Goal: Task Accomplishment & Management: Manage account settings

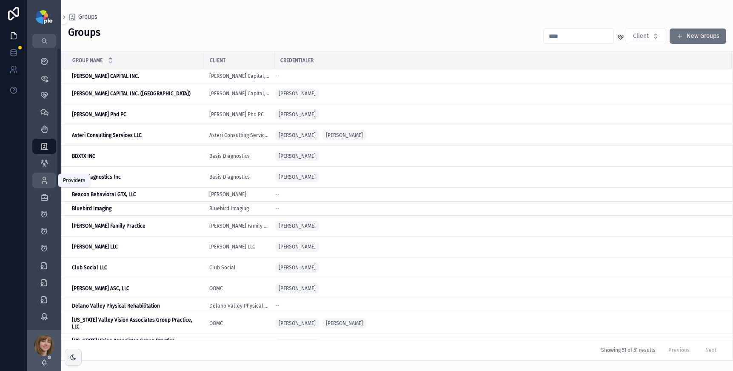
click at [41, 174] on div "Providers 293" at bounding box center [44, 181] width 14 height 14
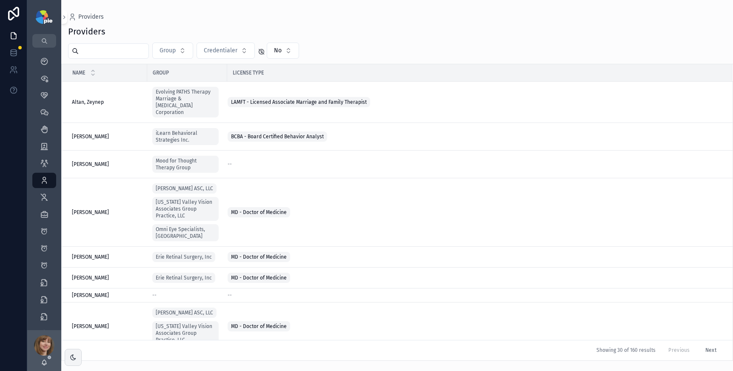
click at [130, 51] on input "scrollable content" at bounding box center [114, 51] width 70 height 12
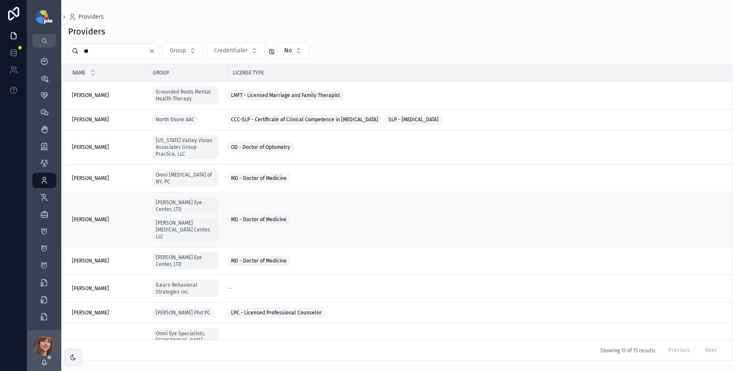
type input "**"
click at [97, 216] on span "[PERSON_NAME]" at bounding box center [90, 219] width 37 height 7
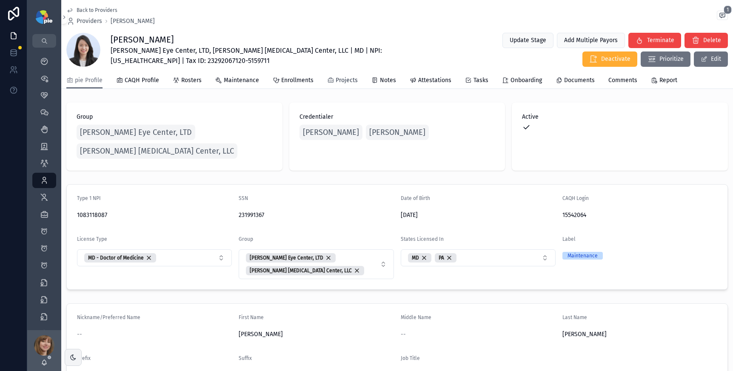
click at [349, 82] on span "Projects" at bounding box center [347, 80] width 22 height 9
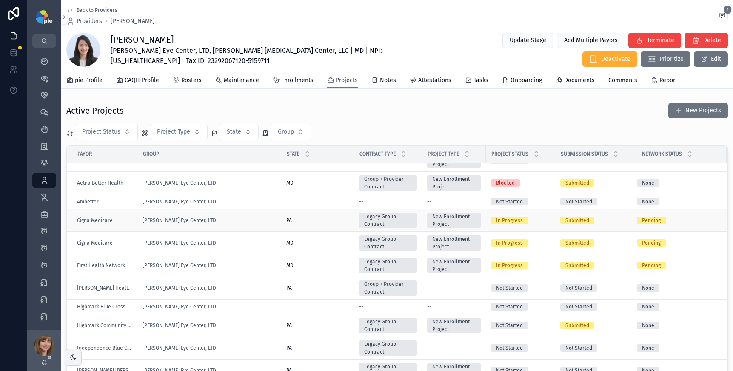
scroll to position [132, 0]
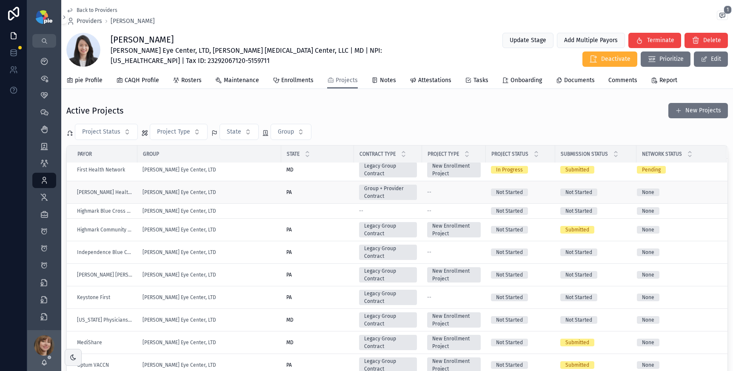
click at [235, 192] on div "[PERSON_NAME] Eye Center, LTD" at bounding box center [210, 192] width 134 height 7
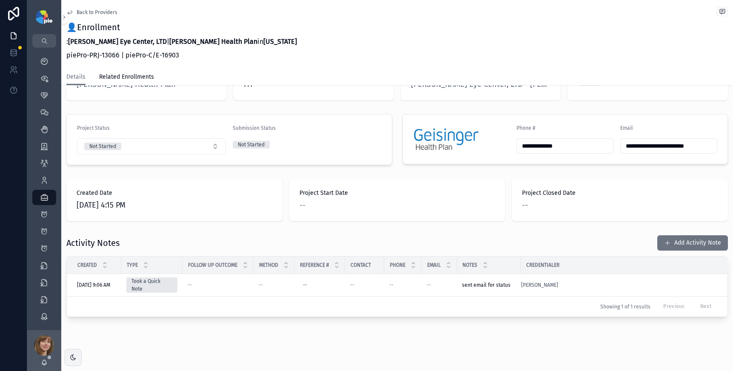
scroll to position [157, 0]
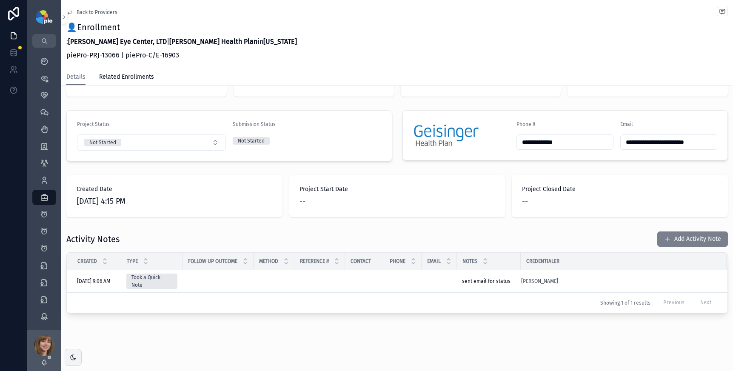
click at [672, 240] on button "Add Activity Note" at bounding box center [692, 239] width 71 height 15
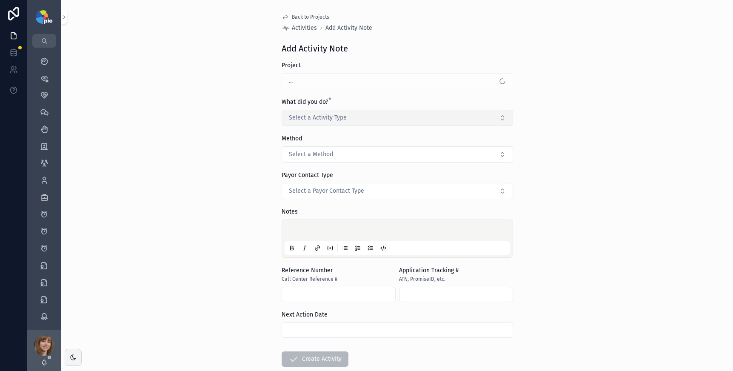
click at [396, 121] on button "Select a Activity Type" at bounding box center [398, 118] width 232 height 16
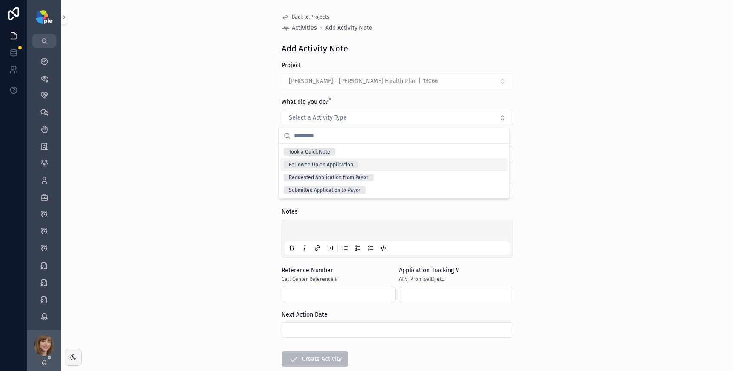
click at [365, 163] on div "Followed Up on Application" at bounding box center [393, 164] width 227 height 13
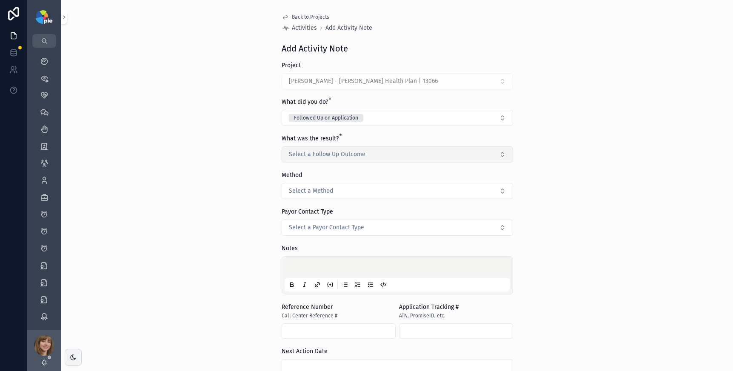
click at [360, 156] on span "Select a Follow Up Outcome" at bounding box center [327, 154] width 77 height 9
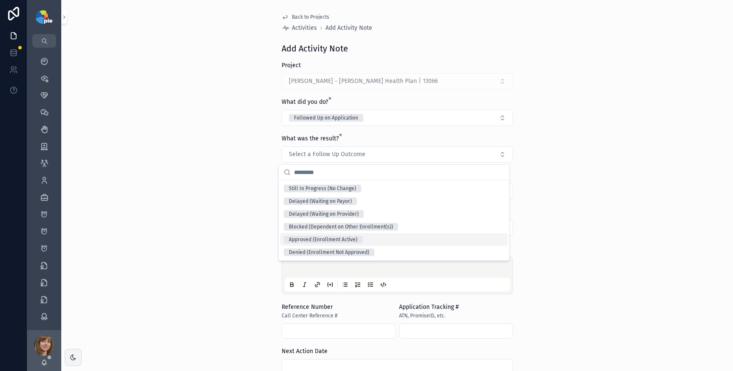
click at [350, 238] on div "Approved (Enrollment Active)" at bounding box center [323, 240] width 69 height 8
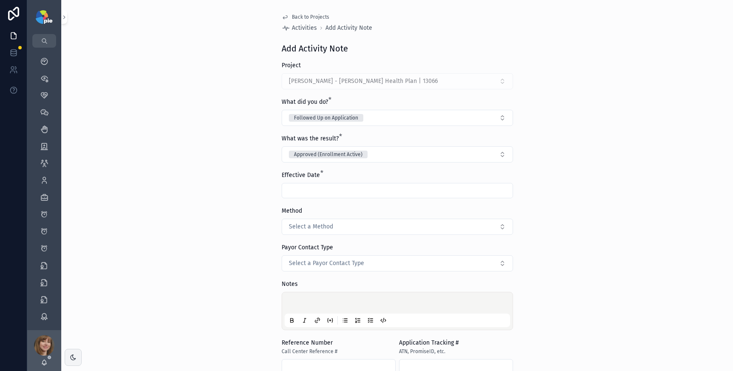
click at [331, 189] on input "scrollable content" at bounding box center [397, 191] width 231 height 12
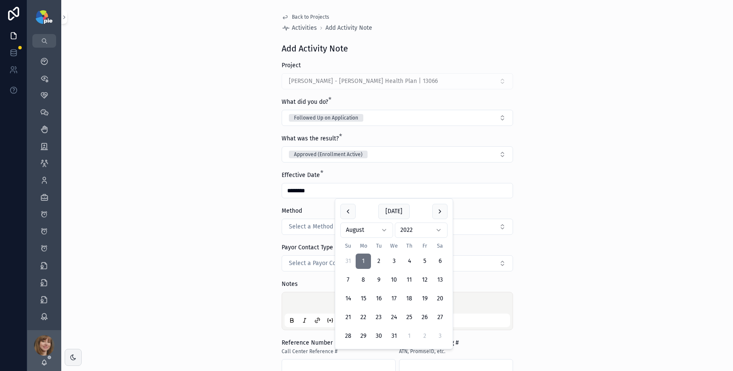
type input "********"
click at [201, 255] on div "Back to Projects Activities Add Activity Note Add Activity Note Project [PERSON…" at bounding box center [397, 185] width 672 height 371
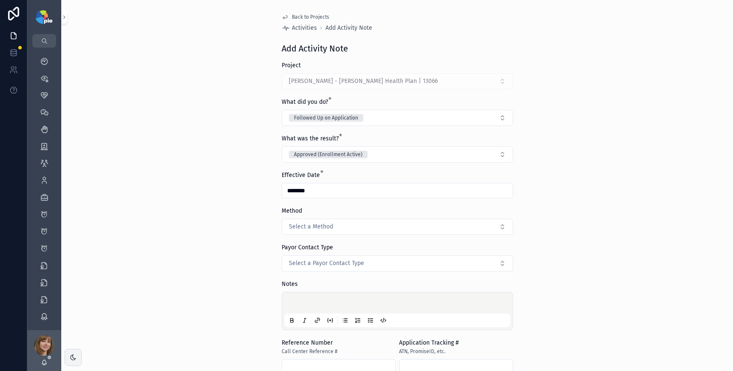
click at [275, 296] on div "Back to Projects Activities Add Activity Note Add Activity Note Project [PERSON…" at bounding box center [397, 247] width 245 height 494
click at [302, 301] on p "scrollable content" at bounding box center [399, 304] width 226 height 9
click at [249, 265] on div "**********" at bounding box center [397, 185] width 672 height 371
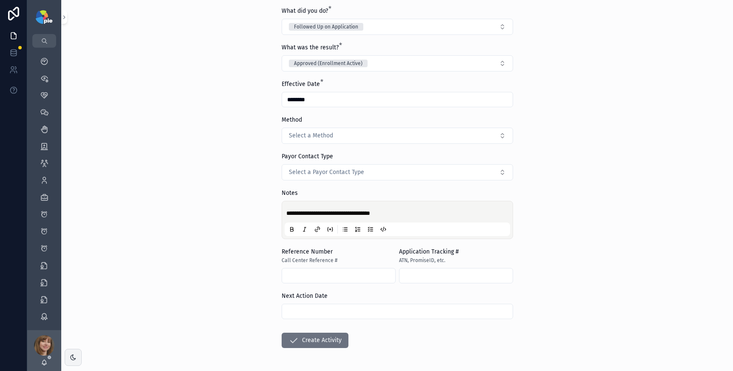
scroll to position [109, 0]
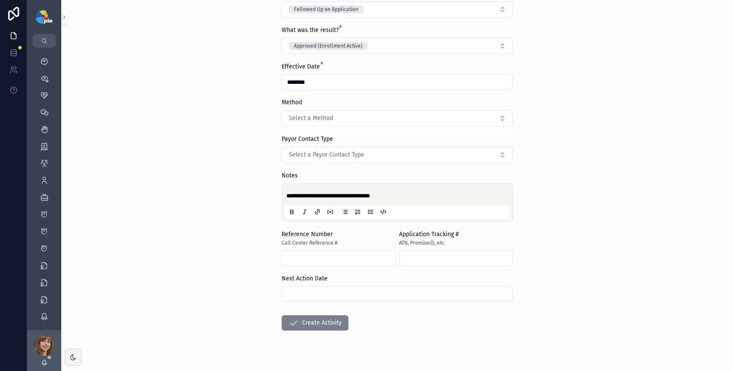
click at [310, 320] on button "Create Activity" at bounding box center [315, 322] width 67 height 15
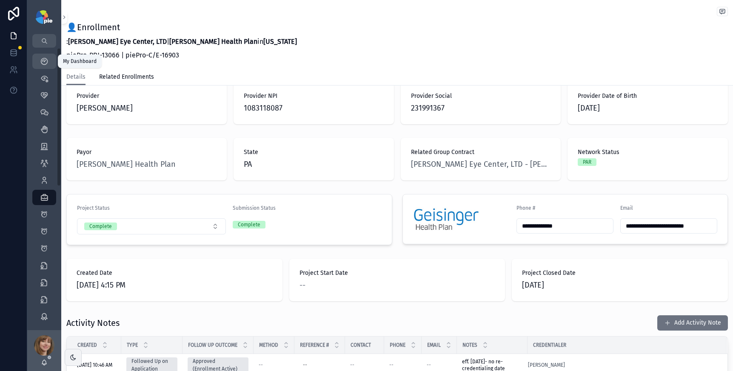
click at [46, 60] on icon "scrollable content" at bounding box center [44, 61] width 9 height 9
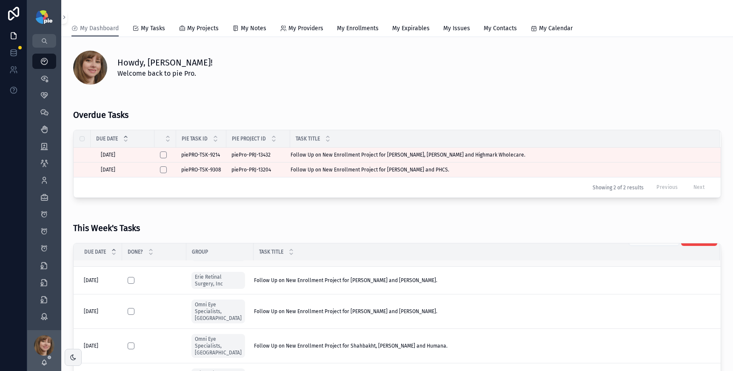
scroll to position [22, 0]
click at [429, 283] on div "Follow Up on New Enrollment Project for [PERSON_NAME] and [PERSON_NAME]. Follow…" at bounding box center [482, 280] width 456 height 7
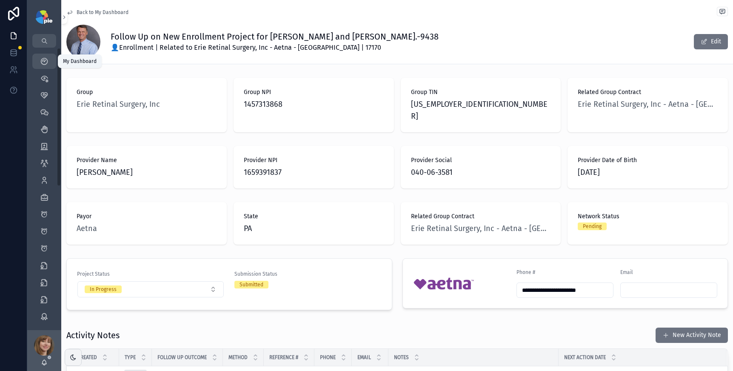
click at [45, 67] on div "My Dashboard" at bounding box center [44, 61] width 14 height 14
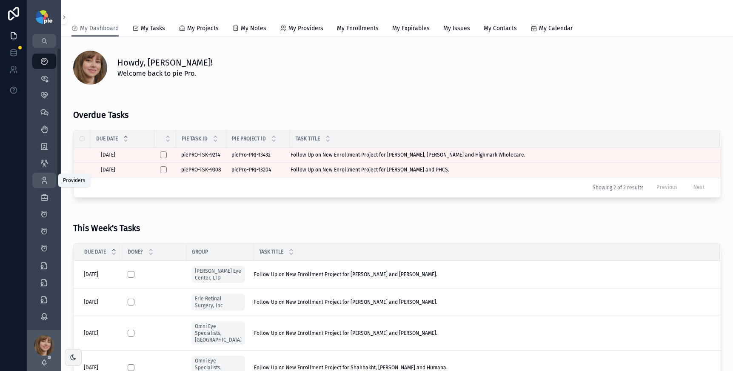
click at [40, 180] on icon "scrollable content" at bounding box center [44, 180] width 9 height 9
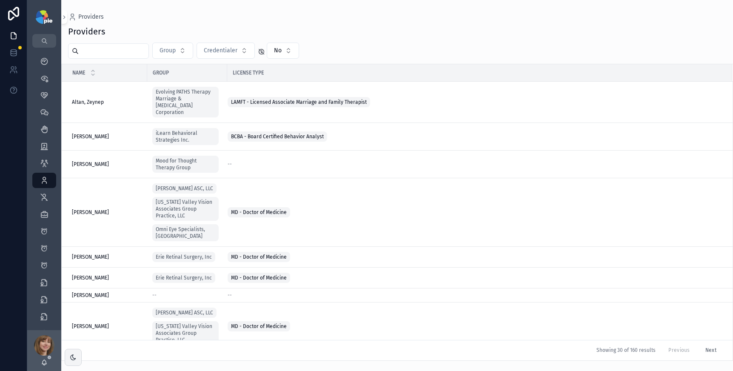
click at [111, 53] on input "scrollable content" at bounding box center [114, 51] width 70 height 12
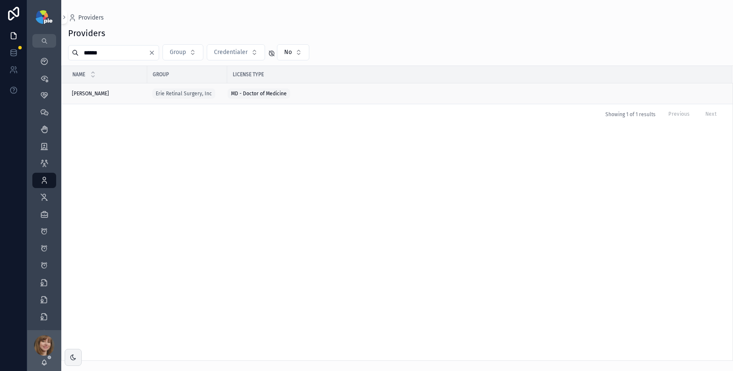
type input "******"
click at [114, 92] on div "[PERSON_NAME] [PERSON_NAME]" at bounding box center [107, 93] width 70 height 7
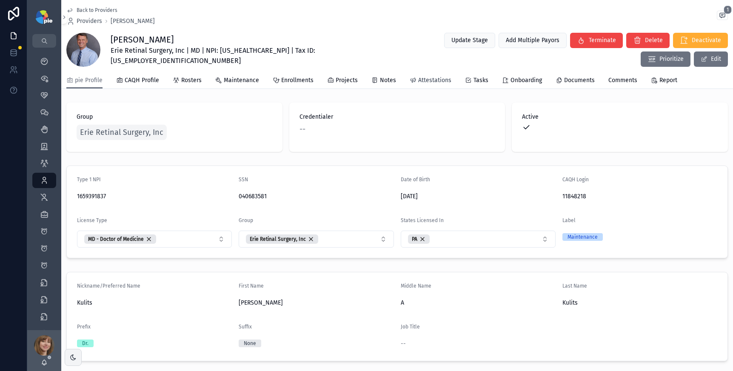
click at [434, 76] on span "Attestations" at bounding box center [434, 80] width 33 height 9
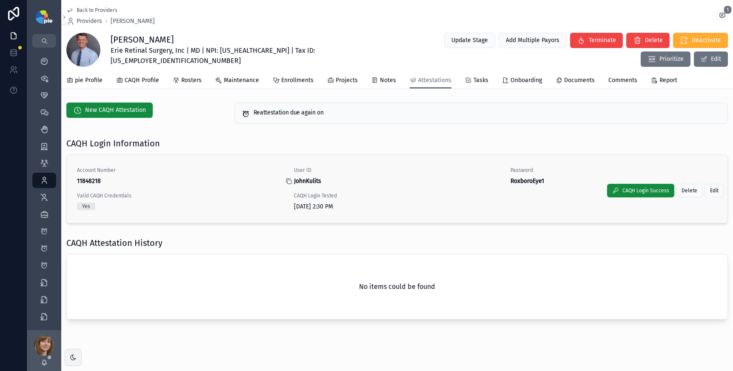
click at [287, 180] on icon "scrollable content" at bounding box center [289, 182] width 4 height 4
click at [503, 180] on icon "scrollable content" at bounding box center [505, 181] width 7 height 7
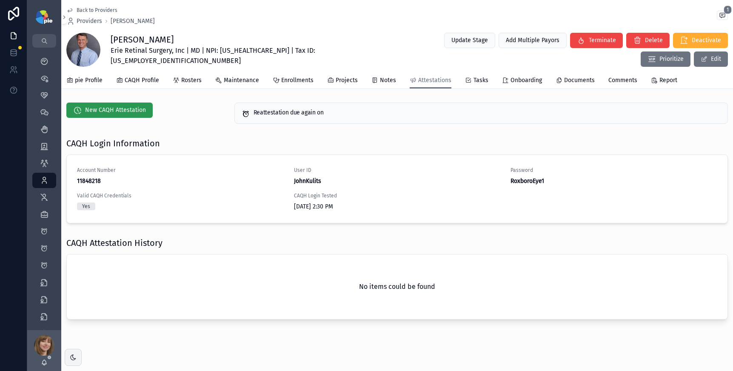
click at [123, 106] on span "New CAQH Attestation" at bounding box center [115, 110] width 61 height 9
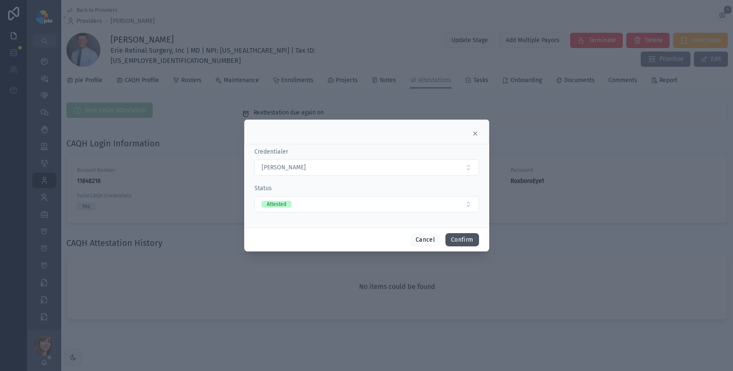
click at [464, 240] on button "Confirm" at bounding box center [462, 240] width 33 height 14
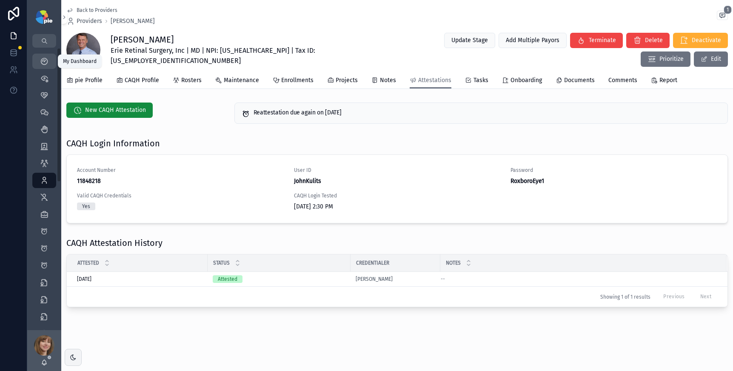
click at [44, 59] on icon "scrollable content" at bounding box center [44, 61] width 9 height 9
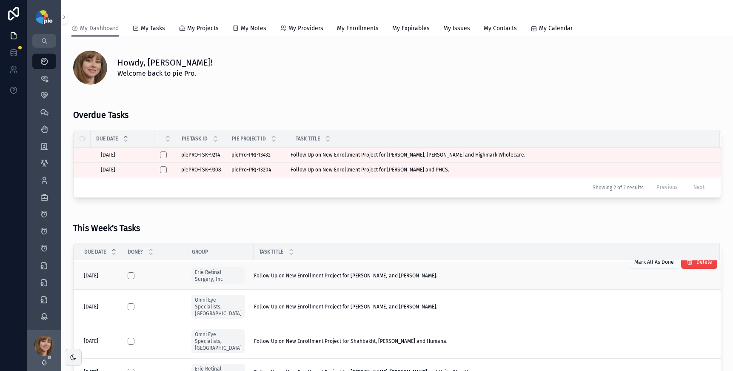
scroll to position [24, 0]
click at [425, 278] on div "Follow Up on New Enrollment Project for [PERSON_NAME] and [PERSON_NAME]. Follow…" at bounding box center [482, 277] width 456 height 7
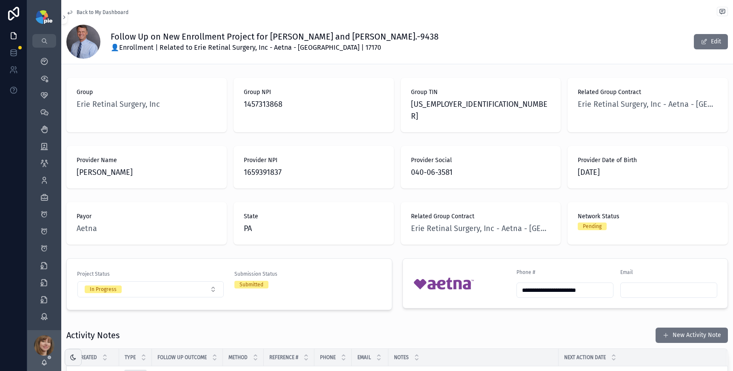
scroll to position [140, 0]
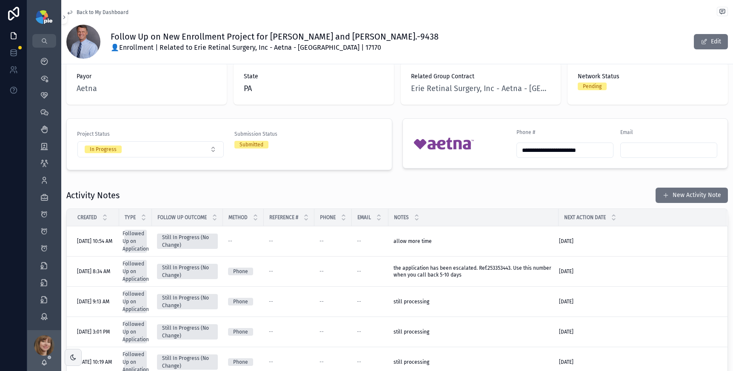
click at [672, 188] on button "New Activity Note" at bounding box center [692, 195] width 72 height 15
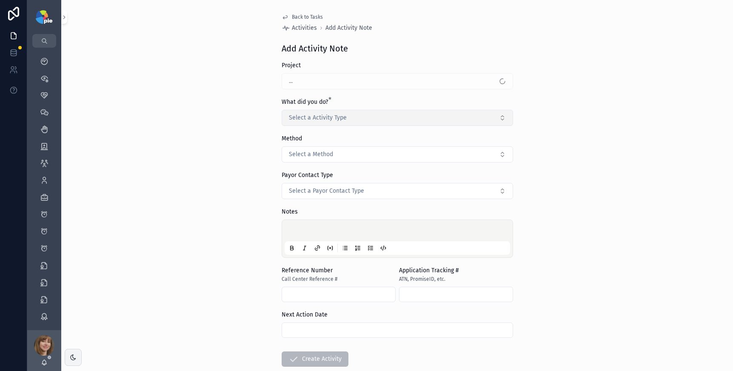
click at [366, 117] on button "Select a Activity Type" at bounding box center [398, 118] width 232 height 16
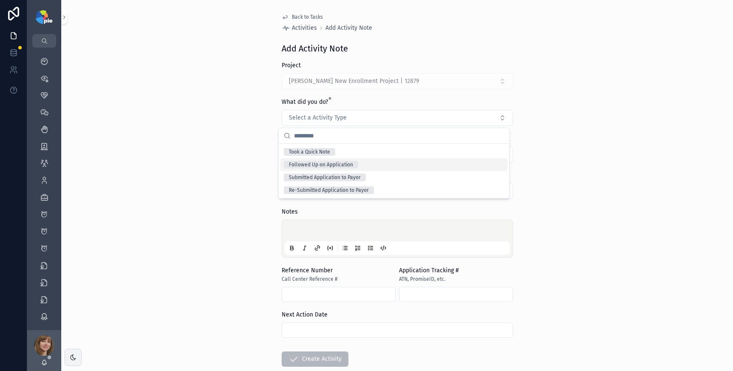
click at [348, 166] on div "Followed Up on Application" at bounding box center [321, 165] width 64 height 8
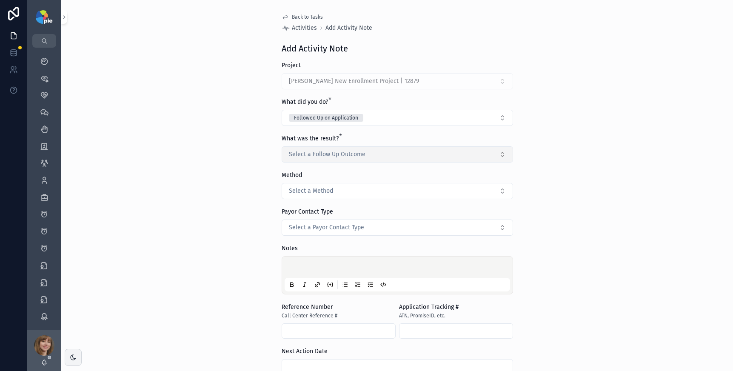
click at [345, 155] on span "Select a Follow Up Outcome" at bounding box center [327, 154] width 77 height 9
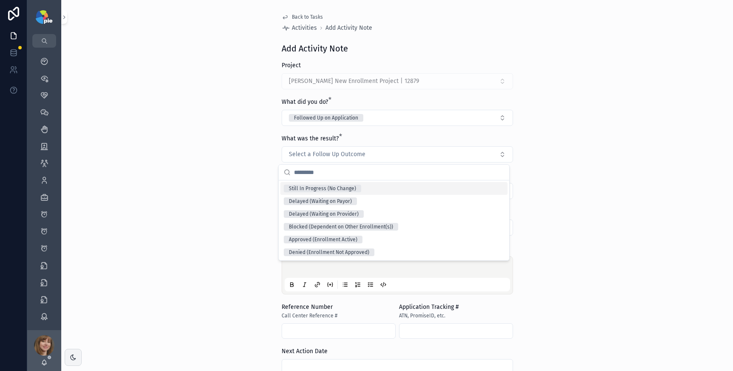
click at [352, 189] on div "Still In Progress (No Change)" at bounding box center [322, 189] width 67 height 8
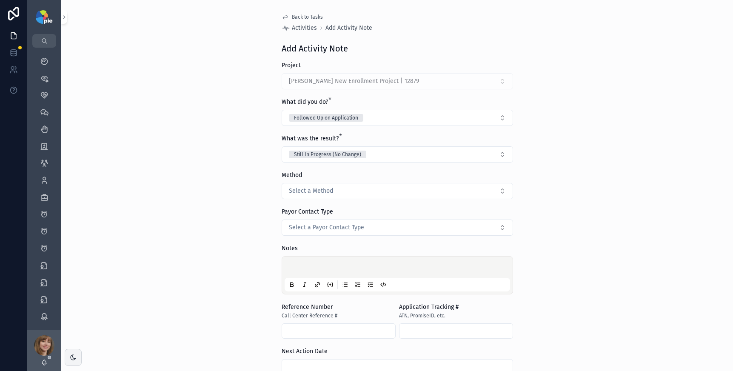
click at [294, 261] on div "scrollable content" at bounding box center [398, 275] width 226 height 32
click at [294, 264] on p "scrollable content" at bounding box center [399, 268] width 226 height 9
click at [347, 269] on span "**********" at bounding box center [316, 269] width 60 height 6
click at [372, 268] on p "**********" at bounding box center [399, 268] width 226 height 9
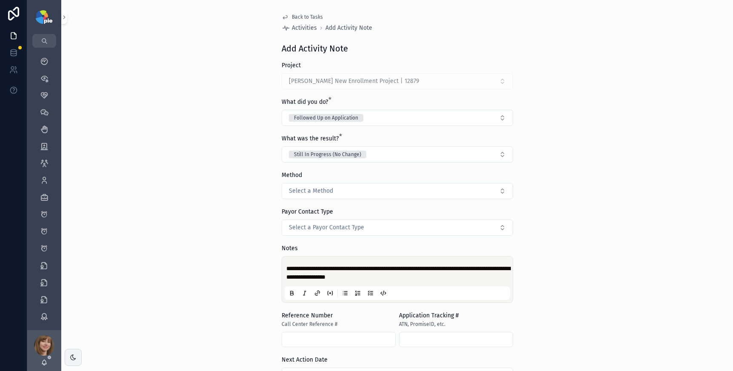
click at [180, 226] on div "**********" at bounding box center [397, 185] width 672 height 371
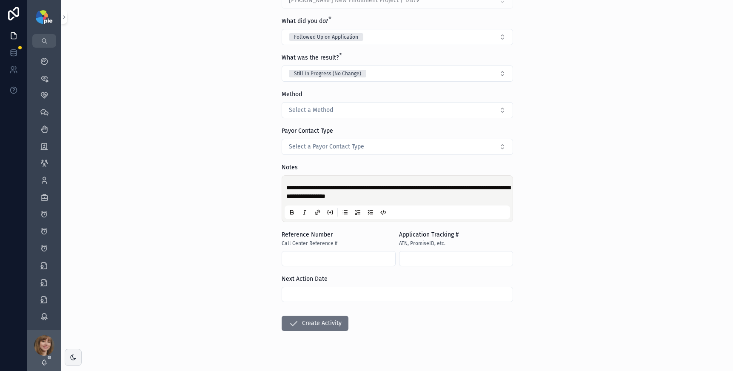
scroll to position [95, 0]
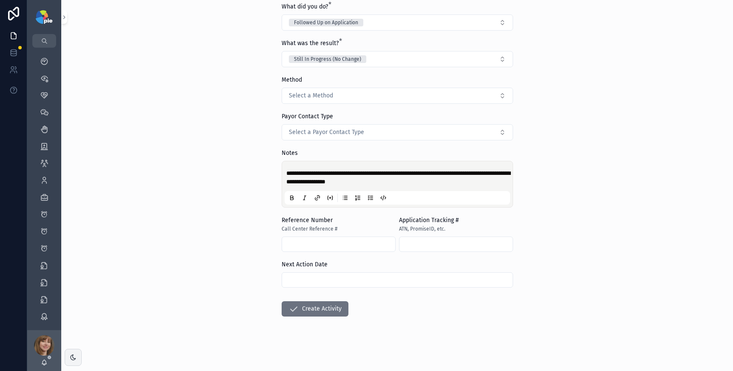
click at [325, 281] on input "scrollable content" at bounding box center [397, 280] width 231 height 12
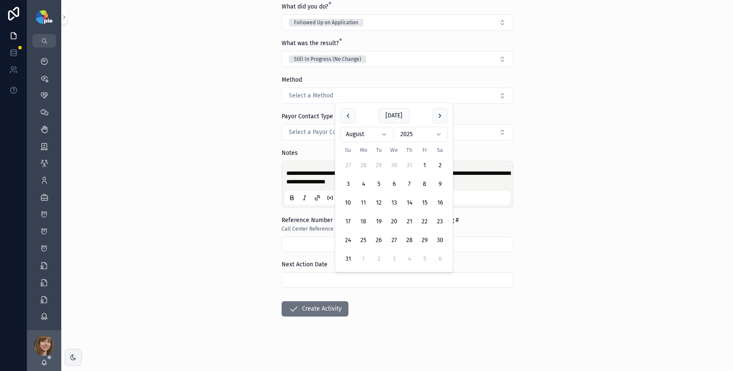
click at [363, 223] on button "18" at bounding box center [363, 221] width 15 height 15
type input "*********"
click at [306, 305] on button "Create Activity" at bounding box center [315, 308] width 67 height 15
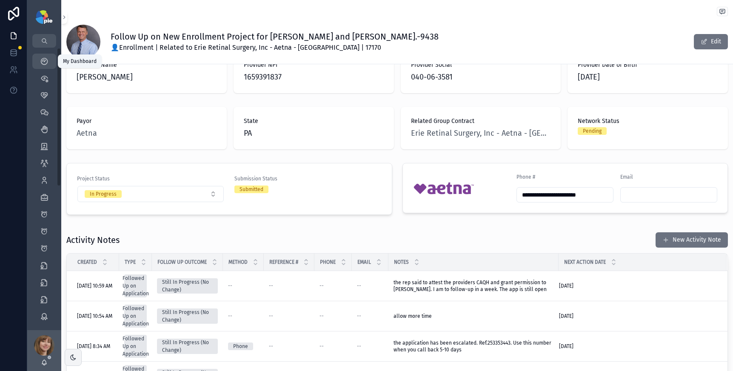
click at [45, 66] on div "My Dashboard" at bounding box center [44, 61] width 14 height 14
